Goal: Task Accomplishment & Management: Complete application form

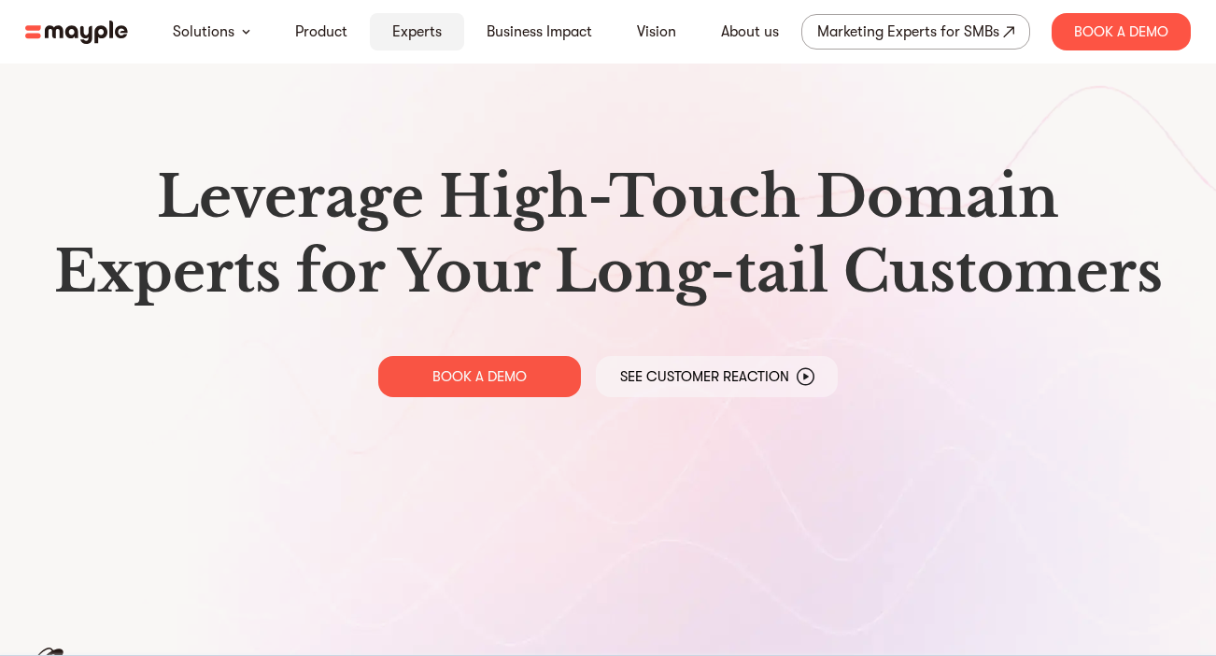
click at [422, 34] on link "Experts" at bounding box center [417, 32] width 50 height 22
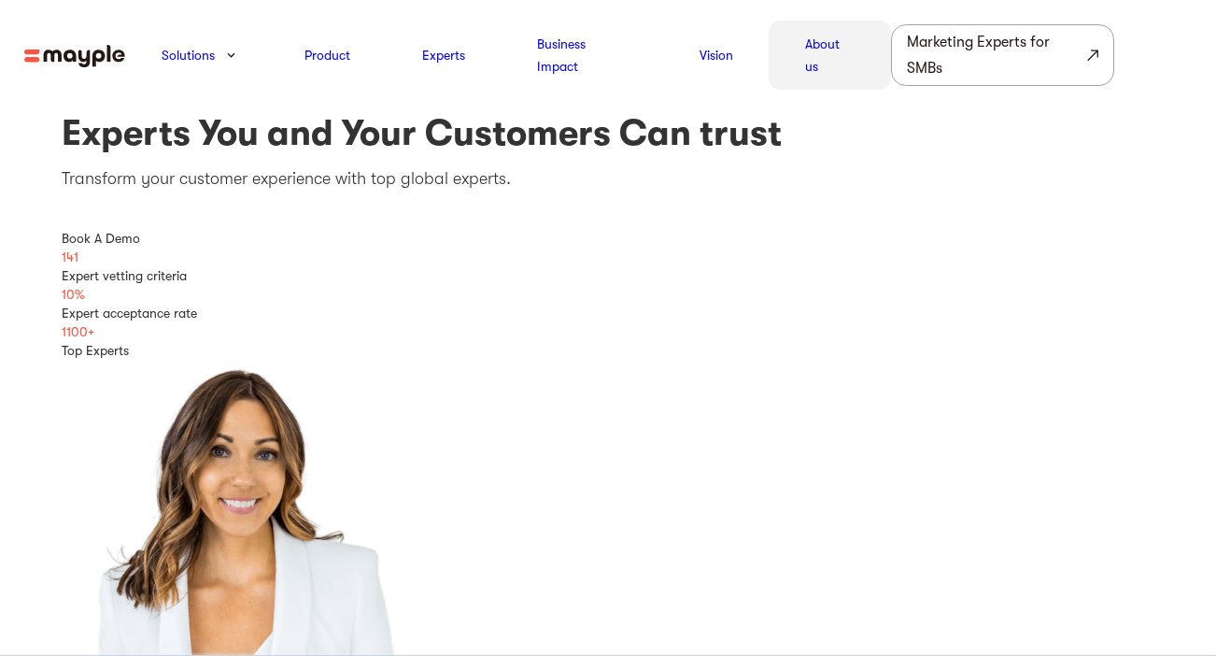
click at [806, 57] on link "About us" at bounding box center [830, 55] width 50 height 45
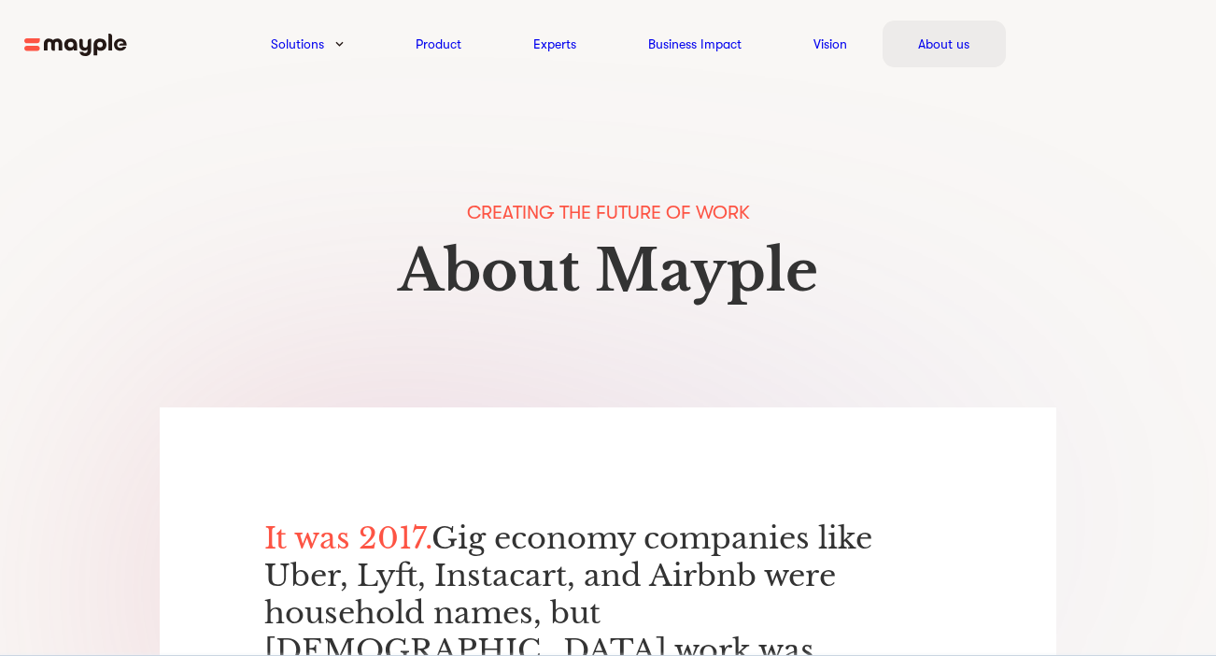
click at [924, 48] on link "About us" at bounding box center [943, 44] width 51 height 22
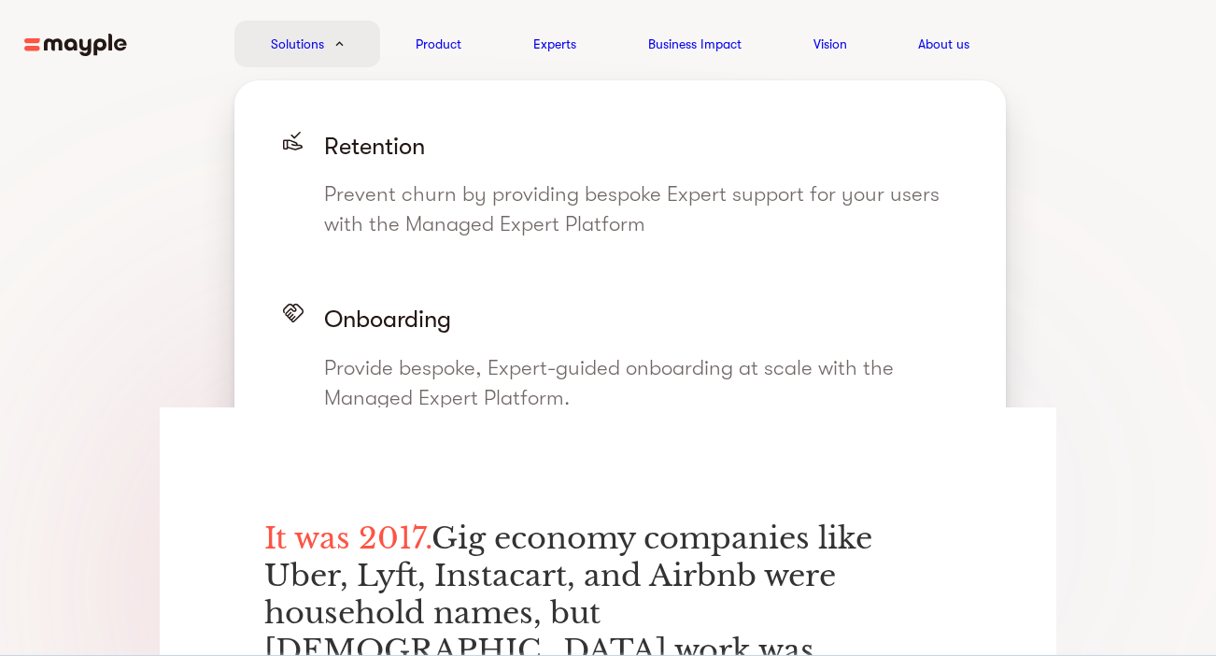
click at [331, 41] on div "Solutions" at bounding box center [307, 44] width 146 height 47
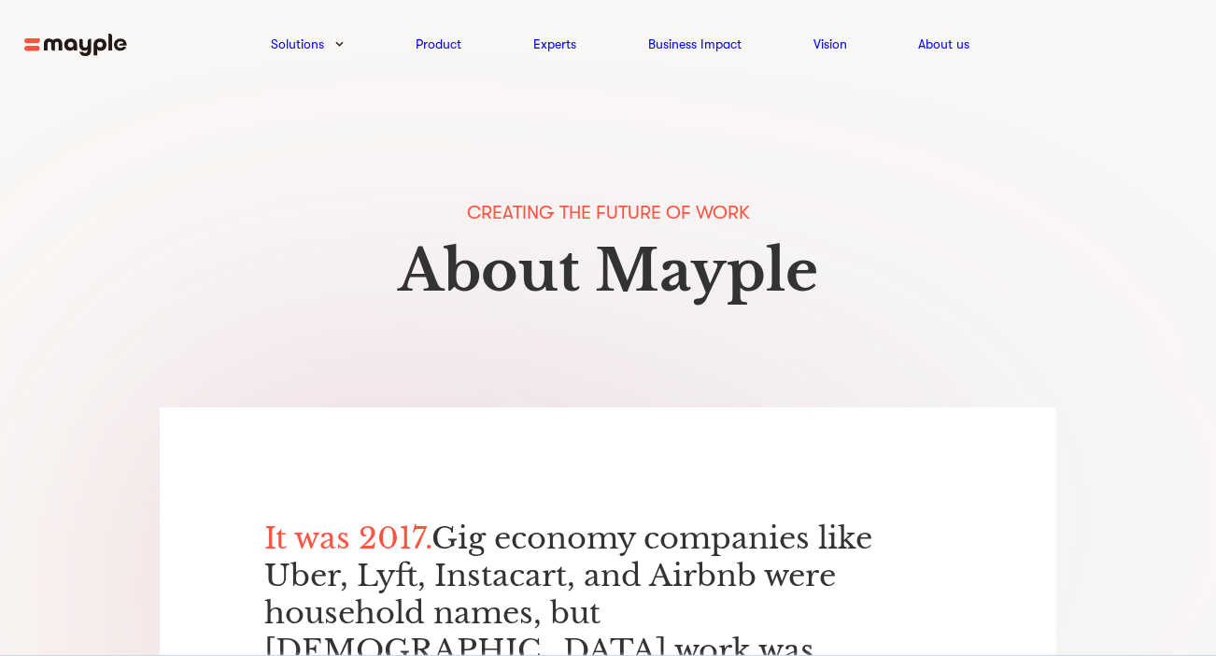
click at [110, 46] on img at bounding box center [75, 45] width 103 height 23
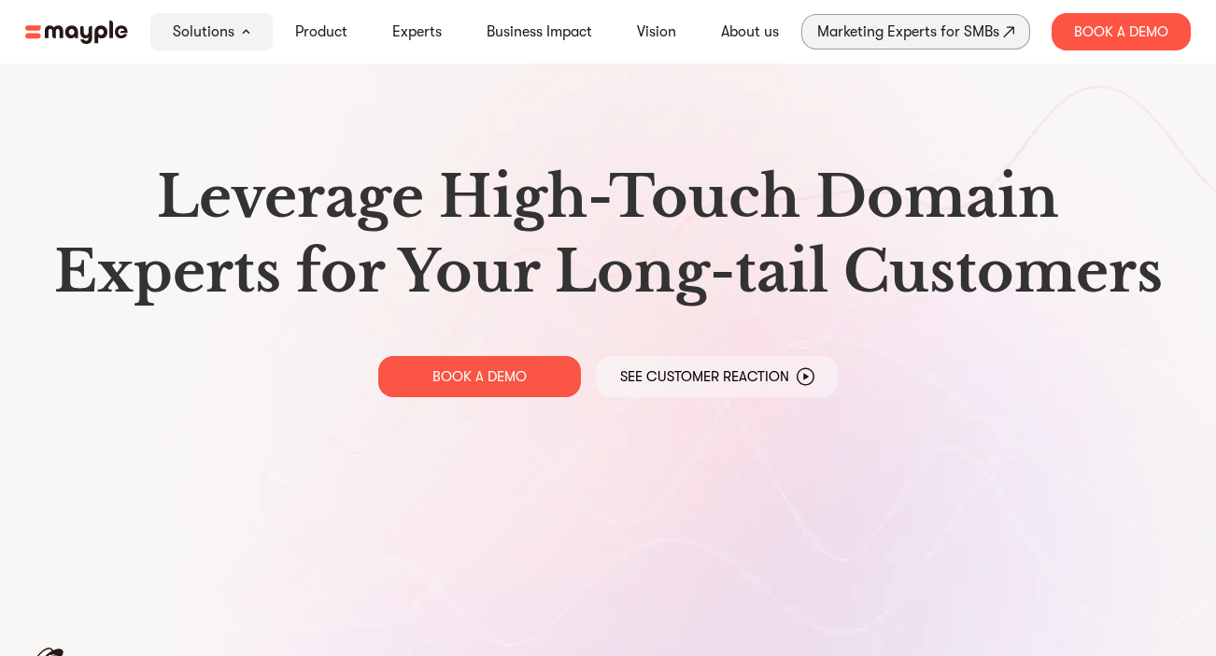
click at [957, 43] on div "Marketing Experts for SMBs" at bounding box center [908, 32] width 182 height 26
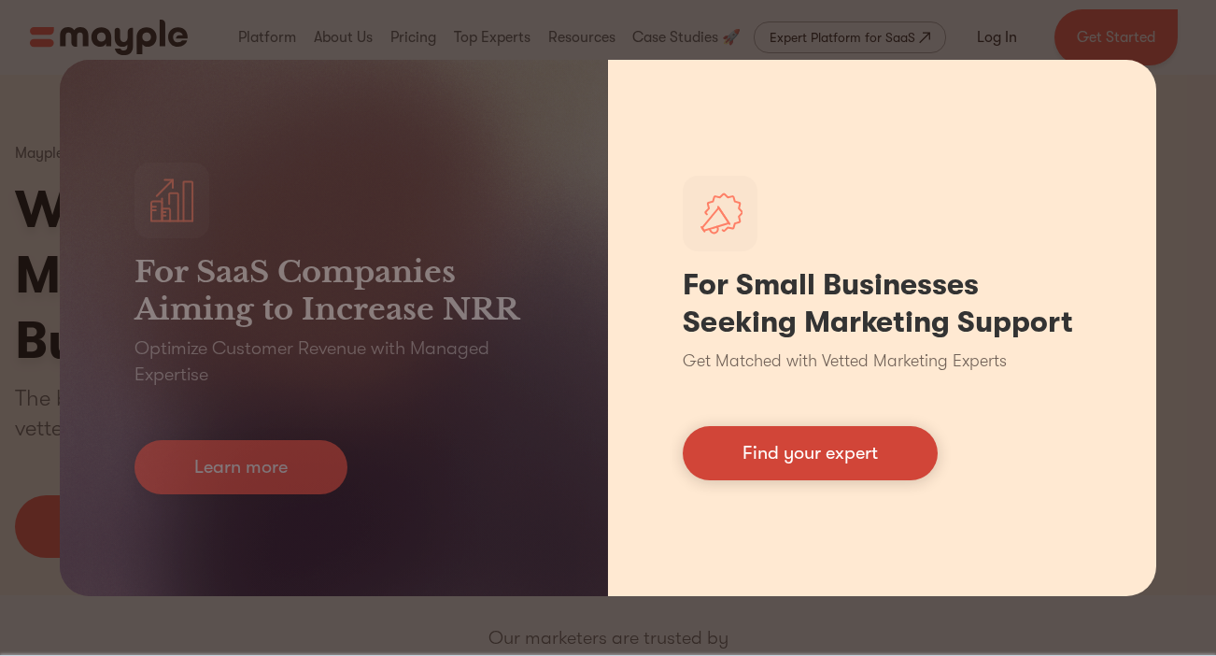
click at [734, 454] on link "Find your expert" at bounding box center [810, 453] width 255 height 54
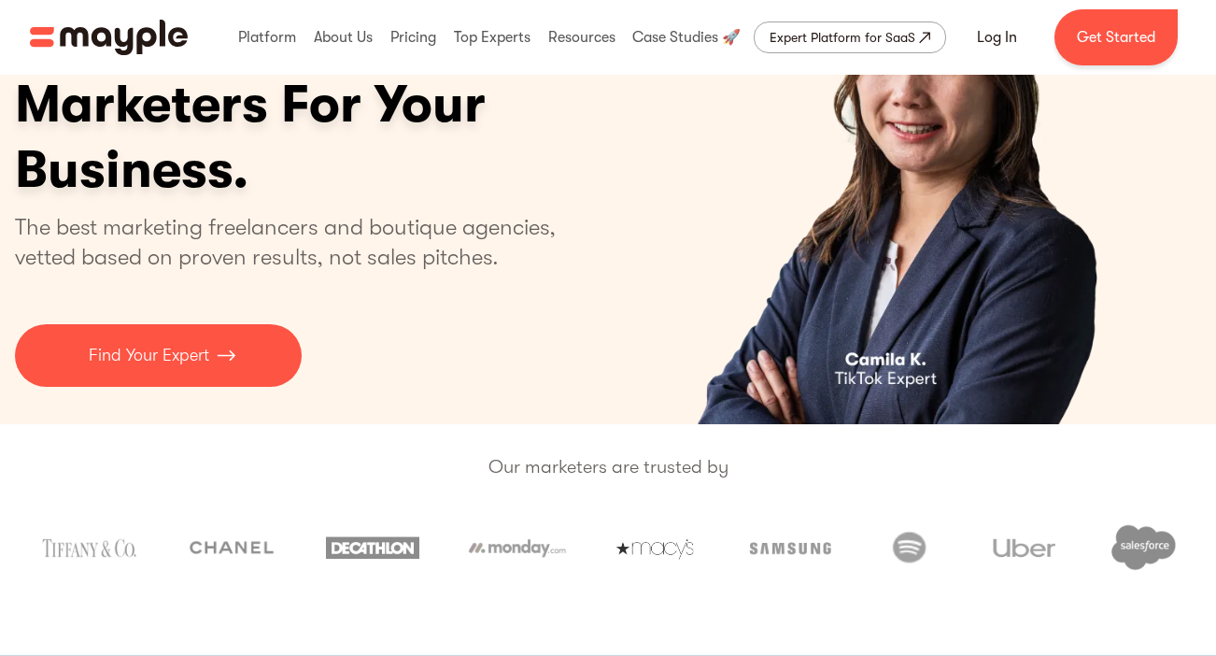
scroll to position [174, 0]
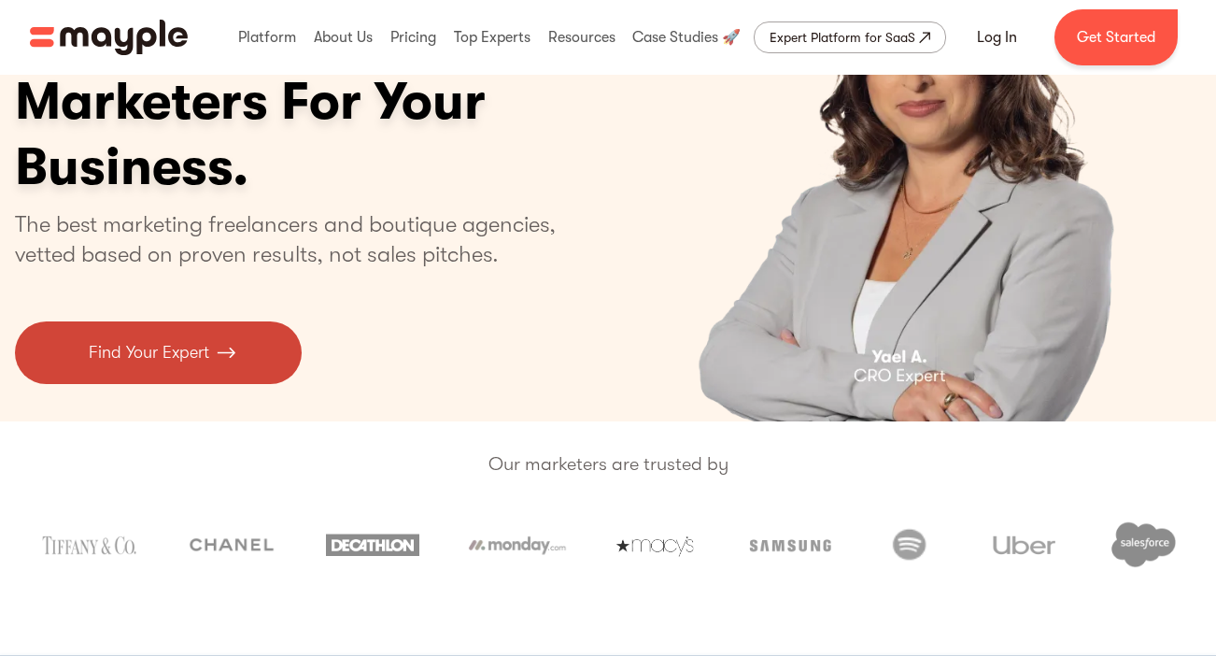
click at [223, 360] on img at bounding box center [226, 352] width 19 height 25
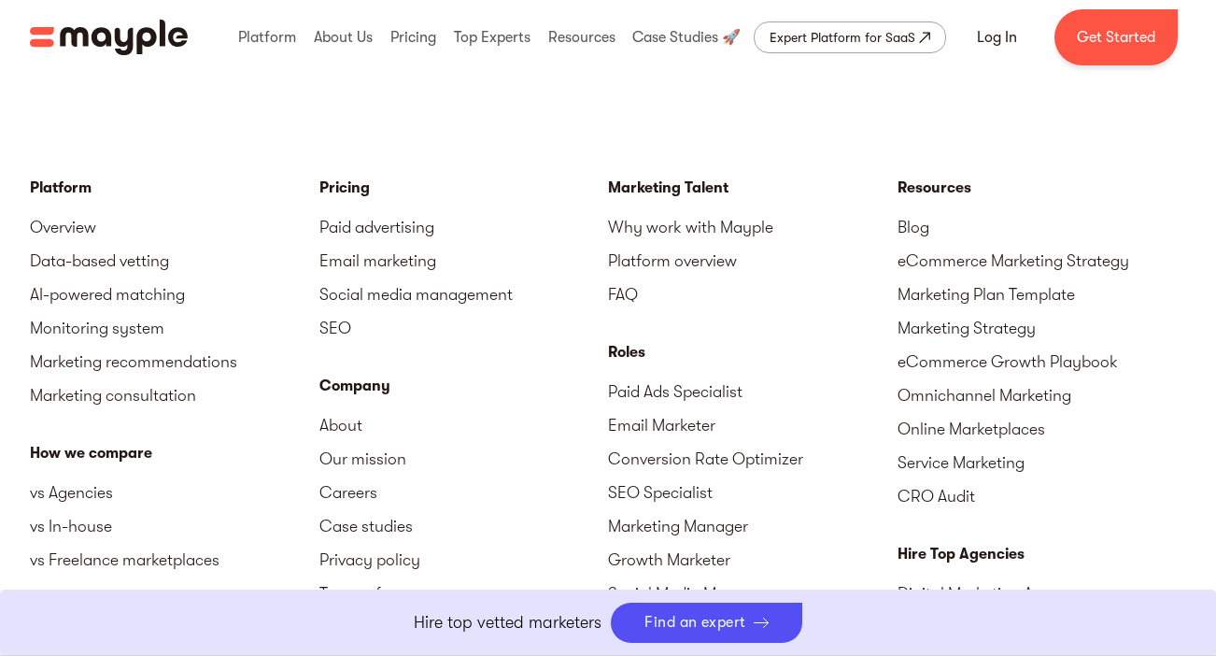
scroll to position [8193, 0]
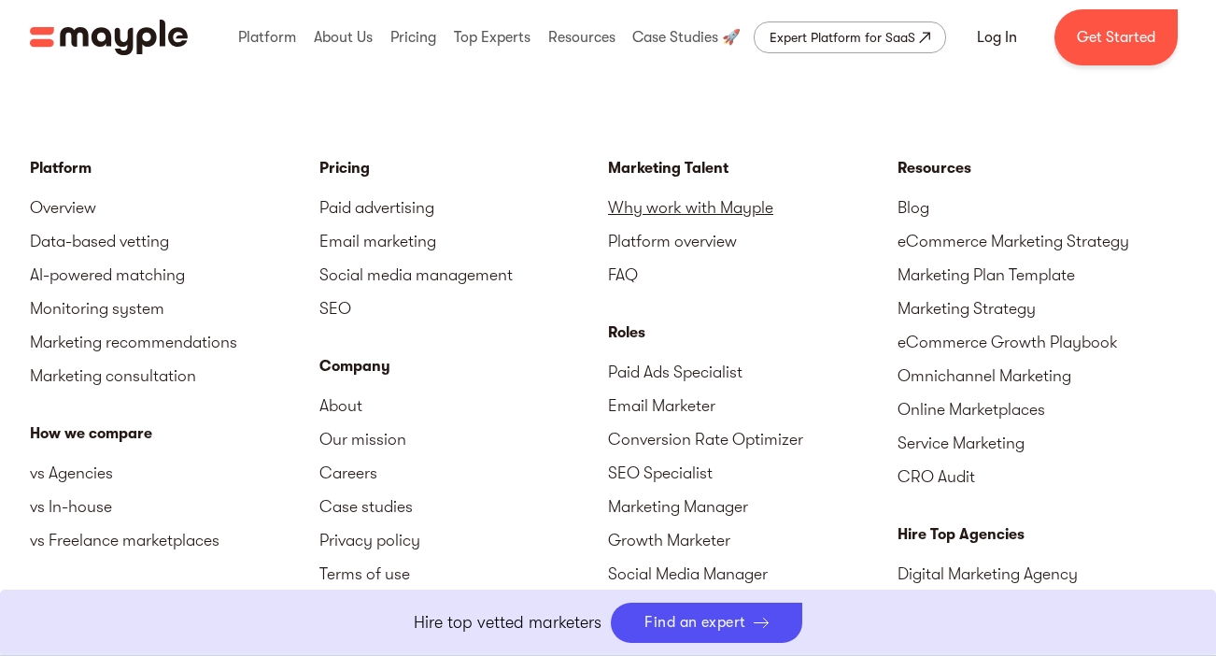
click at [680, 207] on link "Why work with Mayple" at bounding box center [753, 208] width 290 height 34
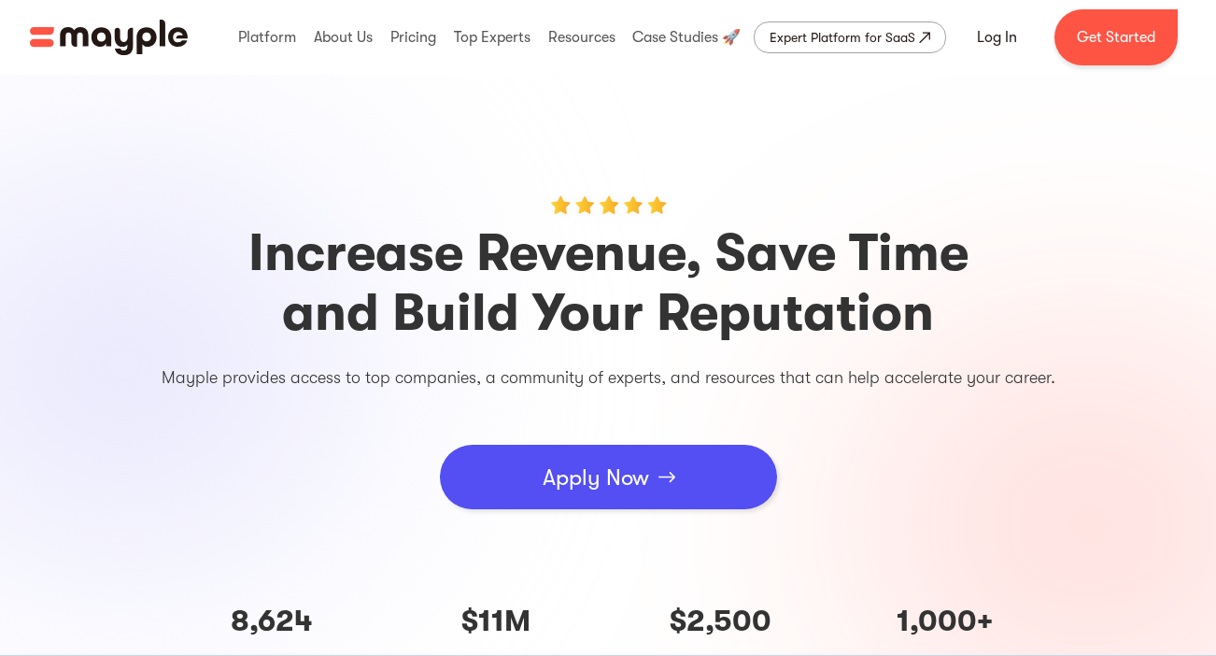
click at [562, 476] on div "Apply Now" at bounding box center [596, 477] width 107 height 56
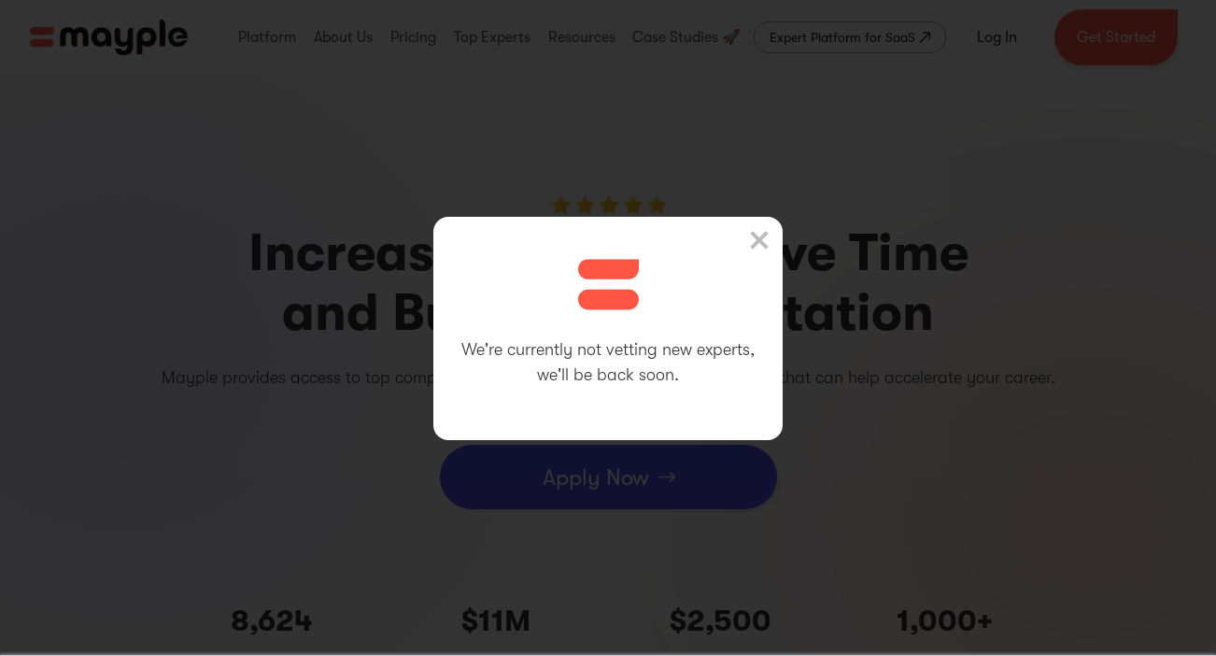
click at [767, 245] on img at bounding box center [759, 240] width 19 height 19
